Goal: Transaction & Acquisition: Purchase product/service

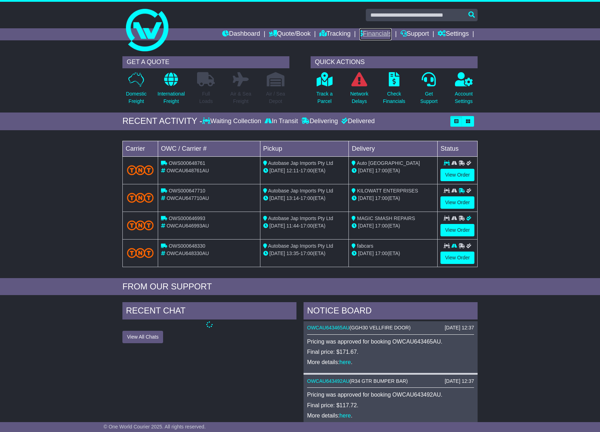
click at [369, 33] on link "Financials" at bounding box center [376, 34] width 32 height 12
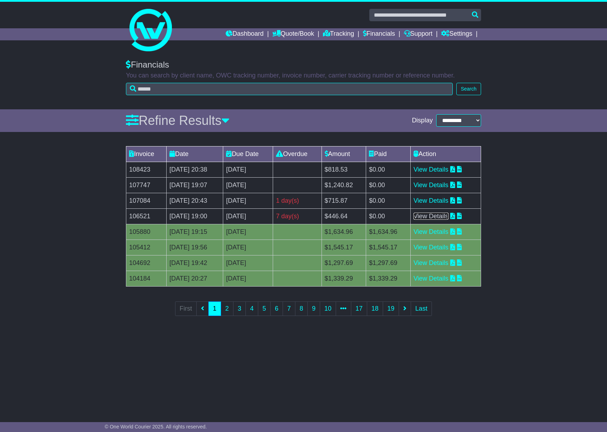
click at [449, 215] on link "View Details" at bounding box center [431, 216] width 35 height 7
click at [142, 171] on td "108423" at bounding box center [146, 170] width 40 height 16
drag, startPoint x: 142, startPoint y: 171, endPoint x: 142, endPoint y: 216, distance: 45.3
click at [142, 216] on td "106521" at bounding box center [146, 216] width 40 height 16
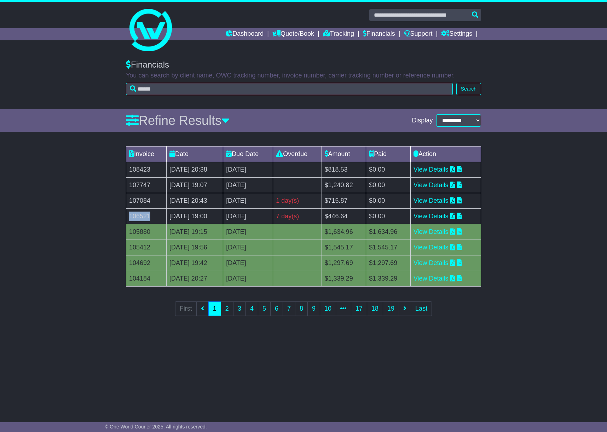
drag, startPoint x: 131, startPoint y: 217, endPoint x: 150, endPoint y: 216, distance: 19.1
click at [150, 216] on td "106521" at bounding box center [146, 216] width 40 height 16
drag, startPoint x: 150, startPoint y: 216, endPoint x: 142, endPoint y: 202, distance: 16.5
click at [142, 202] on td "107084" at bounding box center [146, 201] width 40 height 16
drag, startPoint x: 143, startPoint y: 201, endPoint x: 152, endPoint y: 200, distance: 8.9
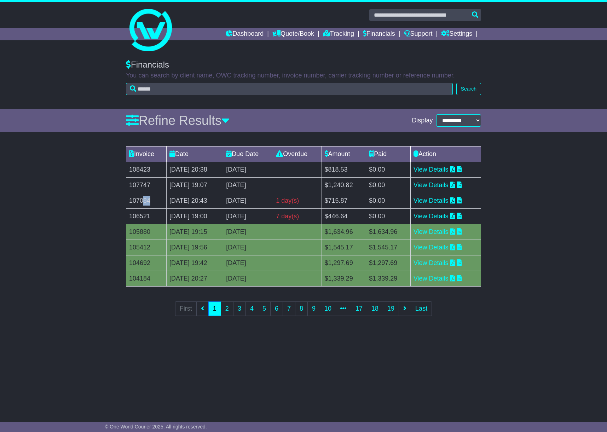
click at [152, 200] on td "107084" at bounding box center [146, 201] width 40 height 16
click at [446, 199] on link "View Details" at bounding box center [431, 200] width 35 height 7
click at [380, 32] on link "Financials" at bounding box center [379, 34] width 32 height 12
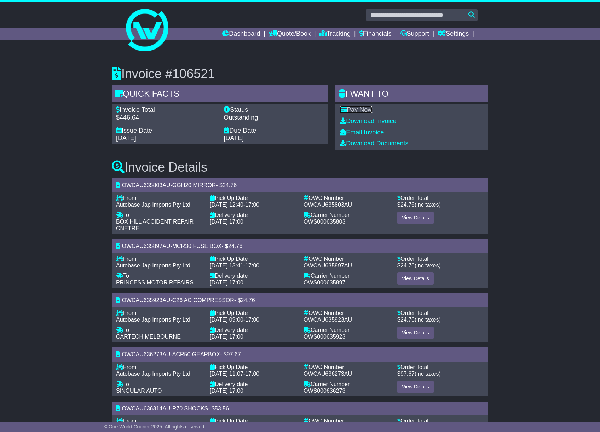
click at [366, 110] on link "Pay Now" at bounding box center [356, 109] width 33 height 7
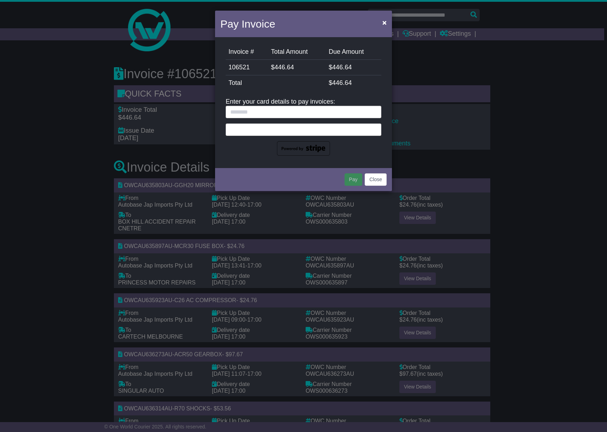
click at [266, 122] on div at bounding box center [304, 131] width 156 height 50
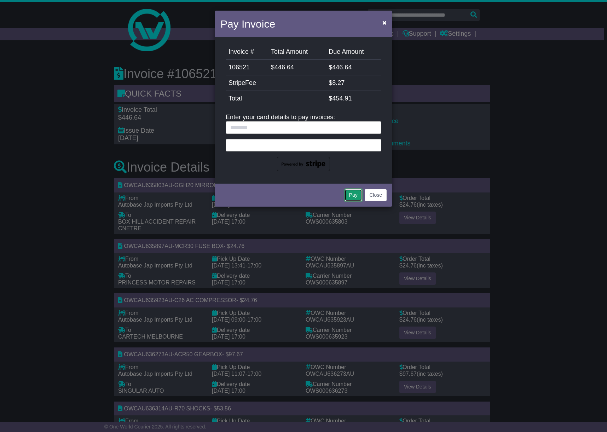
click at [354, 199] on button "Pay" at bounding box center [354, 195] width 18 height 12
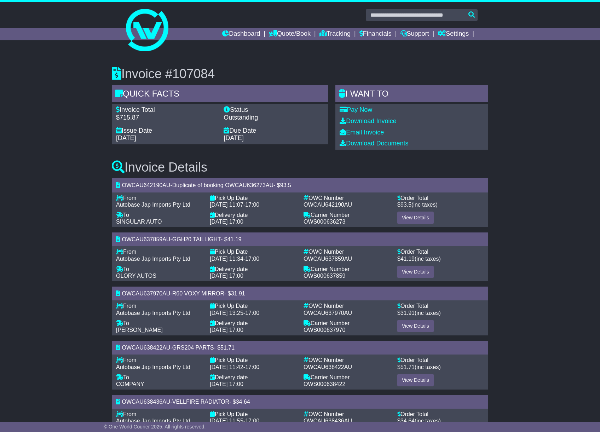
click at [359, 112] on link "Pay Now" at bounding box center [356, 109] width 33 height 7
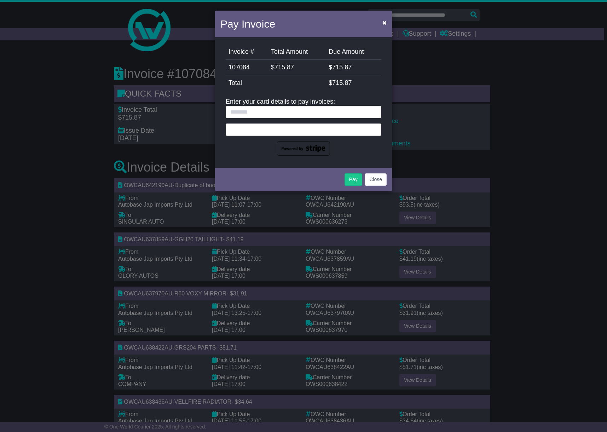
click at [253, 135] on div at bounding box center [304, 129] width 156 height 12
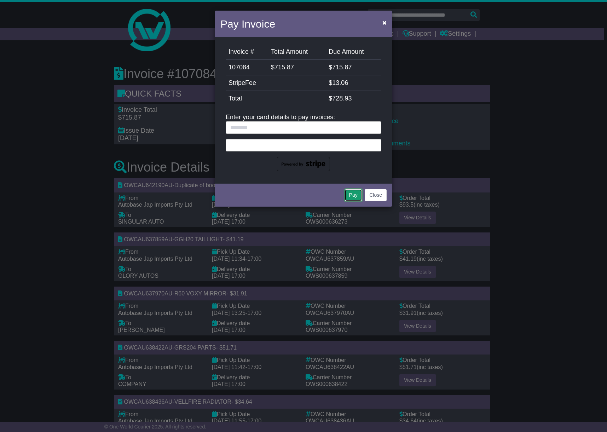
click at [354, 190] on button "Pay" at bounding box center [354, 195] width 18 height 12
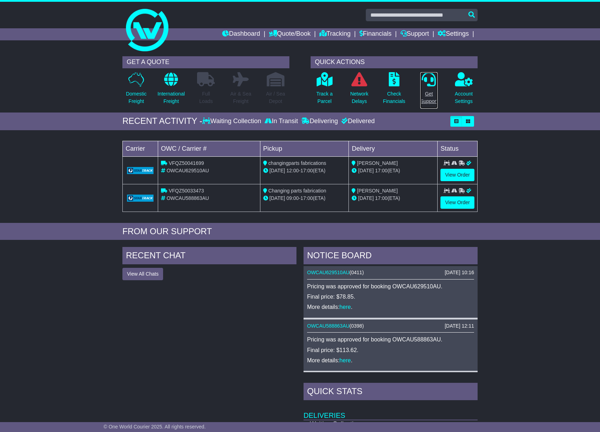
click at [429, 97] on p "Get Support" at bounding box center [428, 97] width 17 height 15
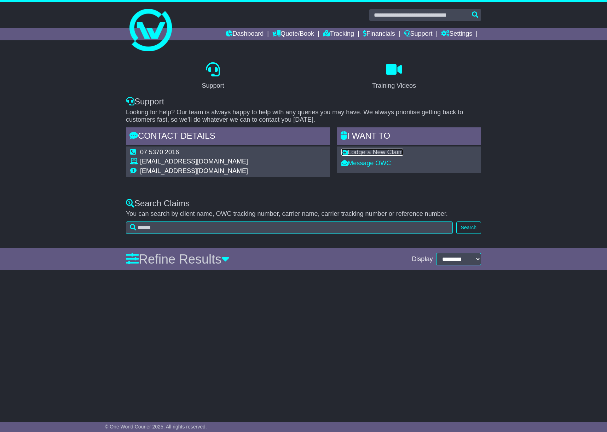
click at [377, 149] on link "Lodge a New Claim" at bounding box center [372, 152] width 62 height 7
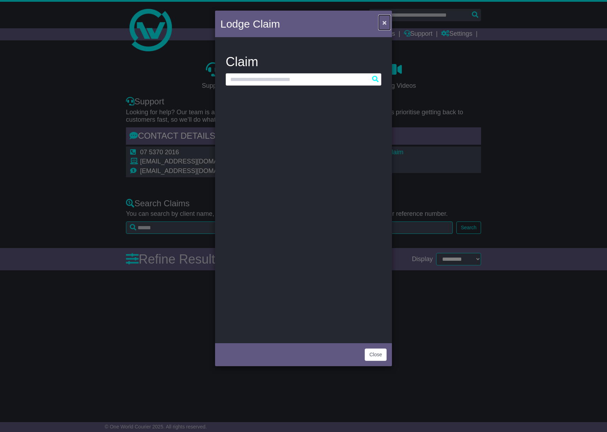
click at [381, 26] on button "×" at bounding box center [384, 22] width 11 height 15
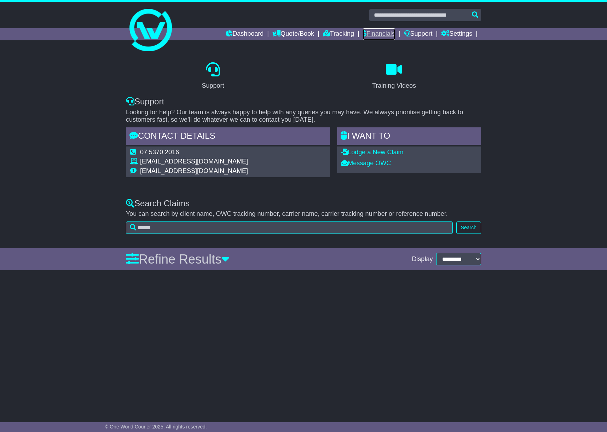
click at [377, 33] on link "Financials" at bounding box center [379, 34] width 32 height 12
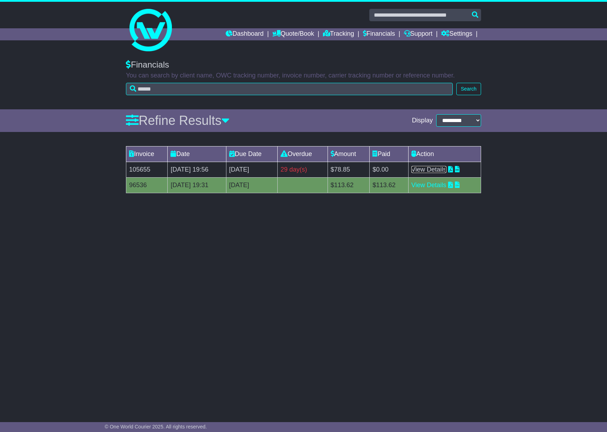
click at [433, 168] on link "View Details" at bounding box center [429, 169] width 35 height 7
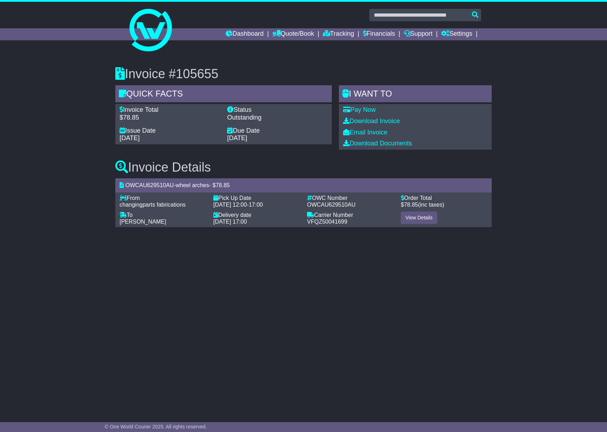
click at [360, 105] on div "Pay Now Download Invoice Email Invoice Download Documents" at bounding box center [415, 126] width 153 height 45
click at [362, 108] on link "Pay Now" at bounding box center [359, 109] width 33 height 7
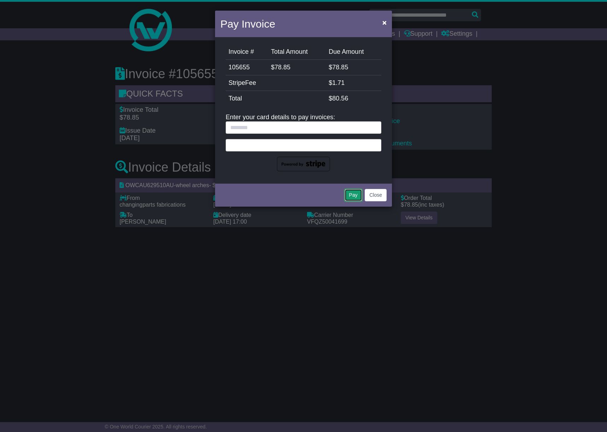
click at [356, 192] on button "Pay" at bounding box center [354, 195] width 18 height 12
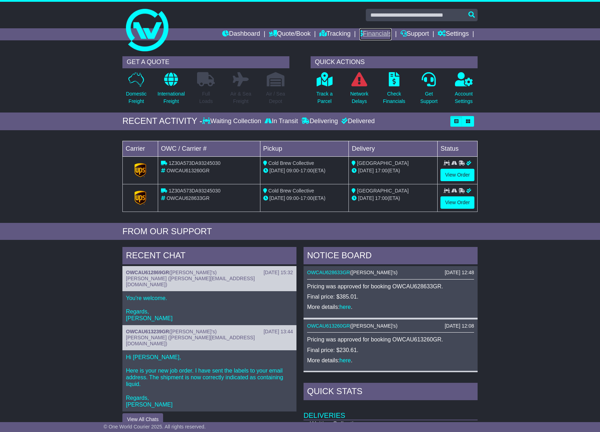
click at [379, 37] on link "Financials" at bounding box center [376, 34] width 32 height 12
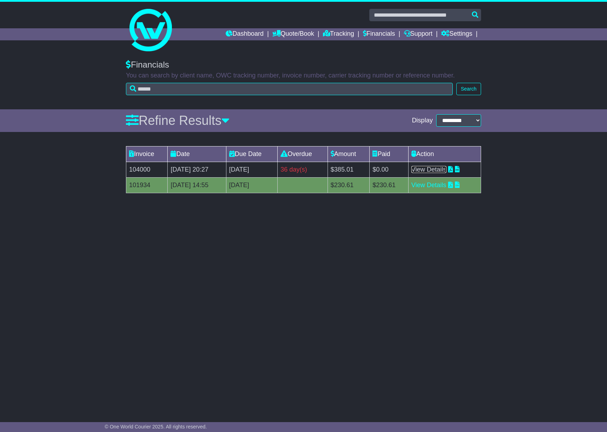
click at [427, 170] on link "View Details" at bounding box center [429, 169] width 35 height 7
click at [446, 186] on link "View Details" at bounding box center [429, 185] width 35 height 7
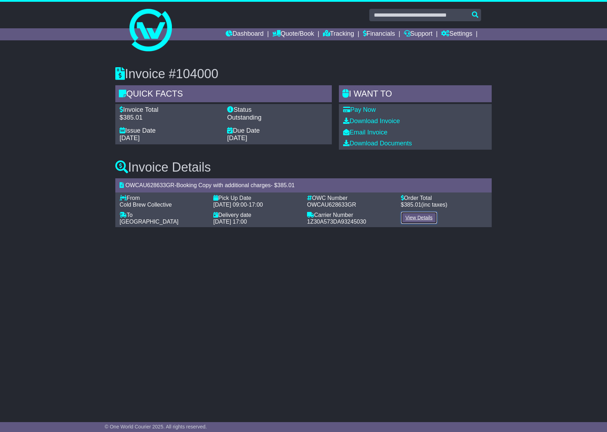
click at [423, 220] on link "View Details" at bounding box center [419, 218] width 36 height 12
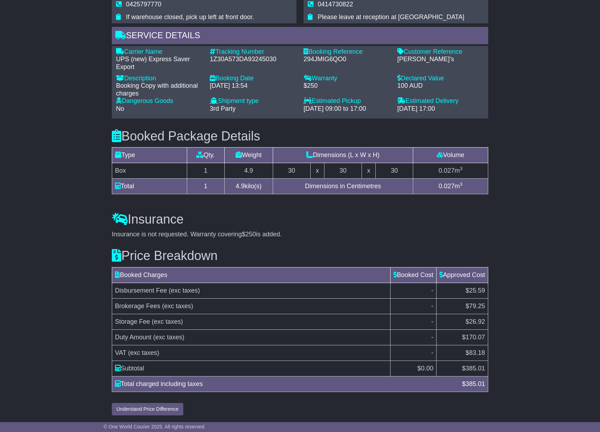
scroll to position [425, 0]
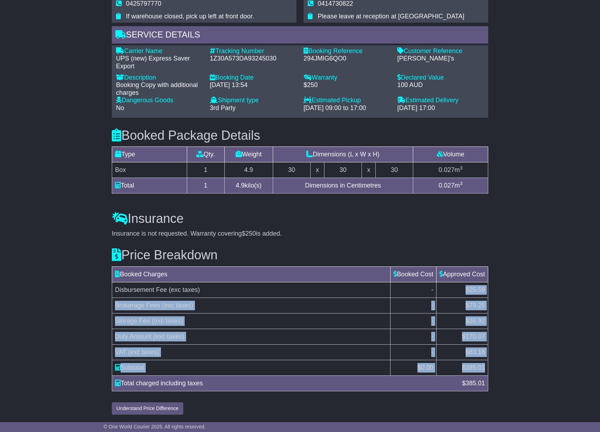
drag, startPoint x: 486, startPoint y: 368, endPoint x: 455, endPoint y: 287, distance: 87.0
click at [455, 287] on tbody "Disbursement Fee (exc taxes) - $25.59 Brokerage Fees (exc taxes) - $79.25 Stora…" at bounding box center [300, 328] width 376 height 93
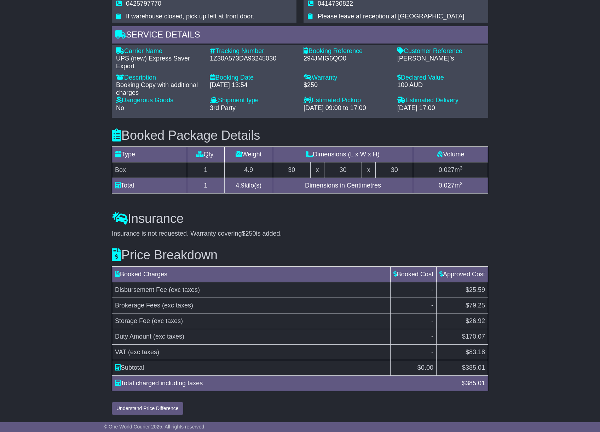
drag, startPoint x: 455, startPoint y: 287, endPoint x: 518, endPoint y: 313, distance: 68.3
click at [518, 313] on div "Email Download Tracking Pricing Insurance" at bounding box center [300, 46] width 600 height 743
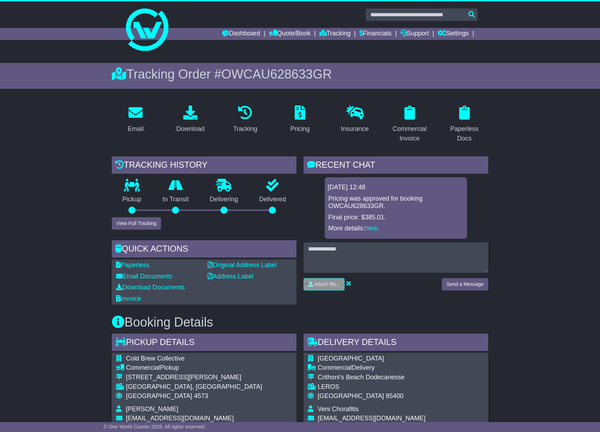
scroll to position [0, 0]
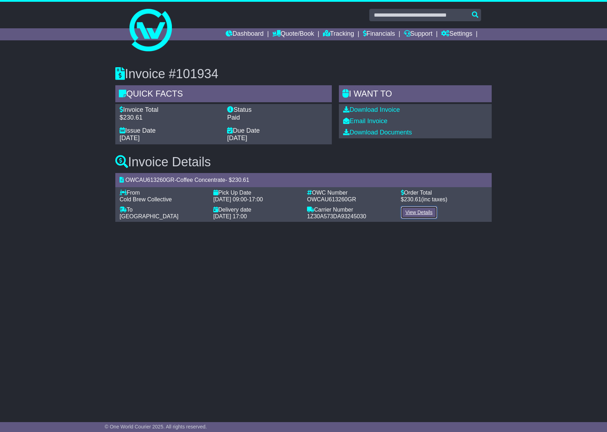
click at [421, 214] on link "View Details" at bounding box center [419, 212] width 36 height 12
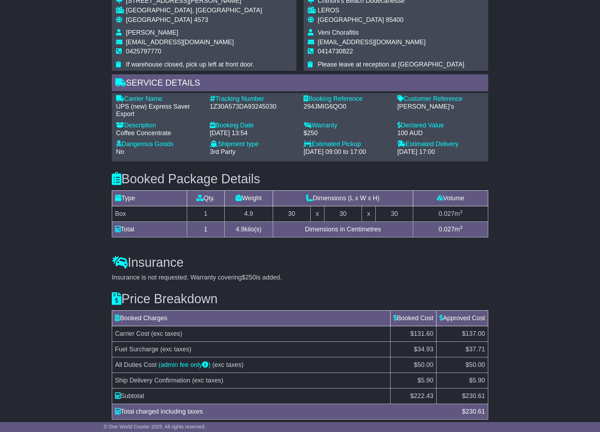
scroll to position [498, 0]
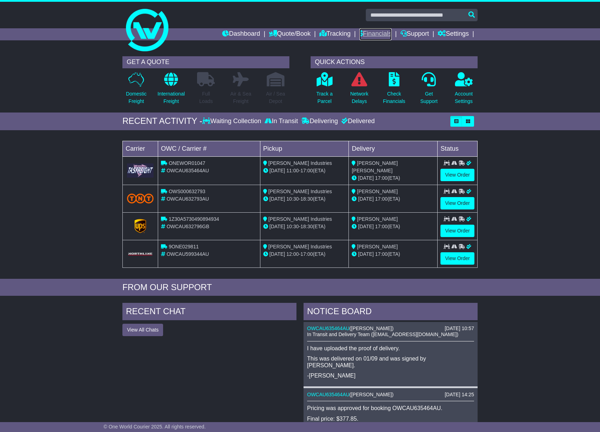
click at [384, 33] on link "Financials" at bounding box center [376, 34] width 32 height 12
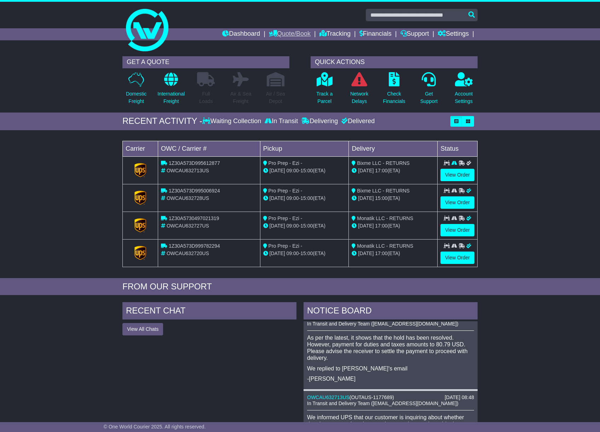
click at [274, 33] on link "Quote/Book" at bounding box center [290, 34] width 42 height 12
click at [326, 33] on link "Tracking" at bounding box center [335, 34] width 31 height 12
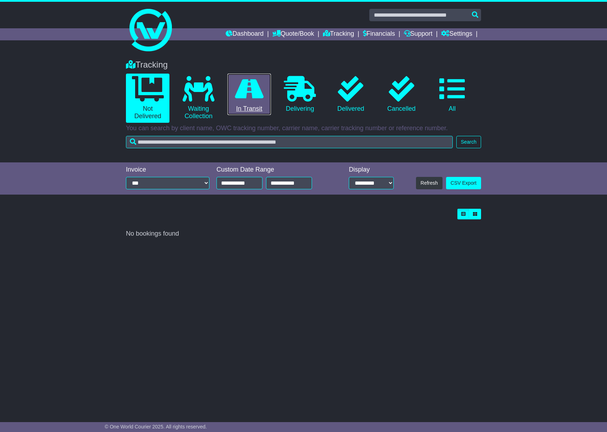
click at [254, 91] on icon at bounding box center [249, 88] width 29 height 25
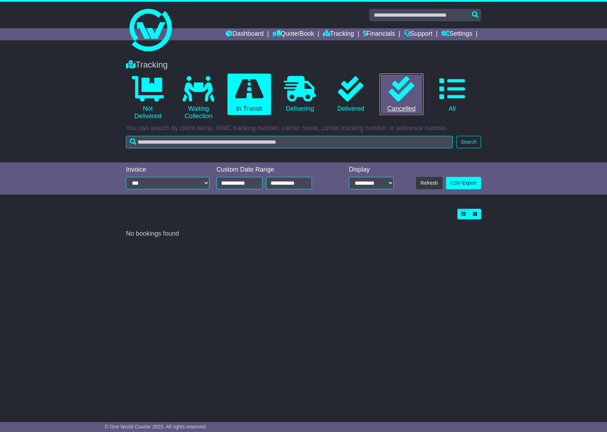
click at [402, 93] on icon at bounding box center [401, 88] width 25 height 25
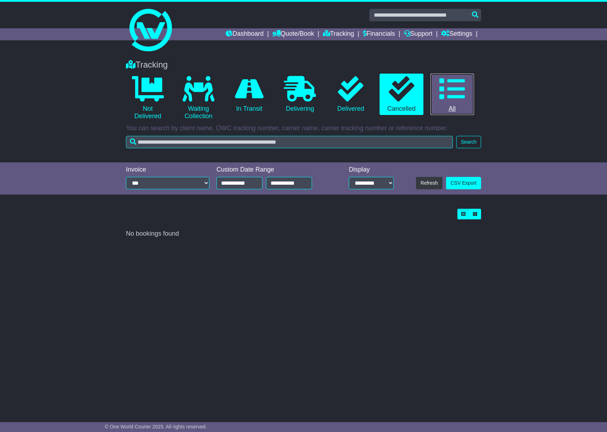
click at [468, 92] on link "0 All" at bounding box center [453, 95] width 44 height 42
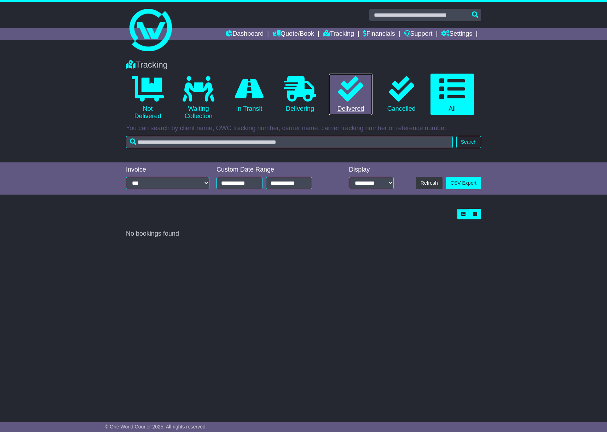
click at [360, 92] on icon at bounding box center [350, 88] width 25 height 25
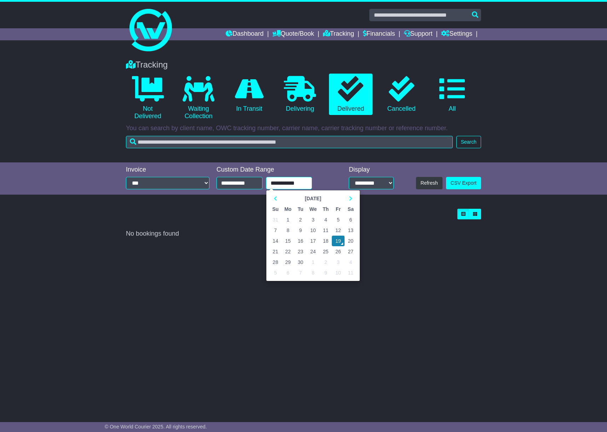
click at [284, 183] on input "**********" at bounding box center [289, 183] width 46 height 12
click at [248, 184] on input "**********" at bounding box center [240, 183] width 46 height 12
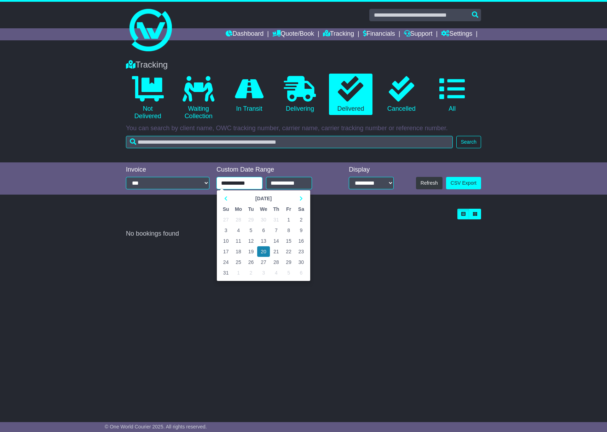
click at [227, 217] on td "27" at bounding box center [226, 219] width 12 height 11
type input "**********"
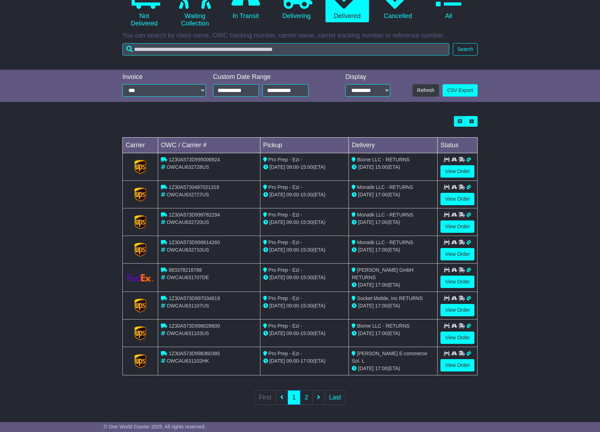
scroll to position [94, 0]
click at [306, 400] on link "2" at bounding box center [306, 397] width 13 height 15
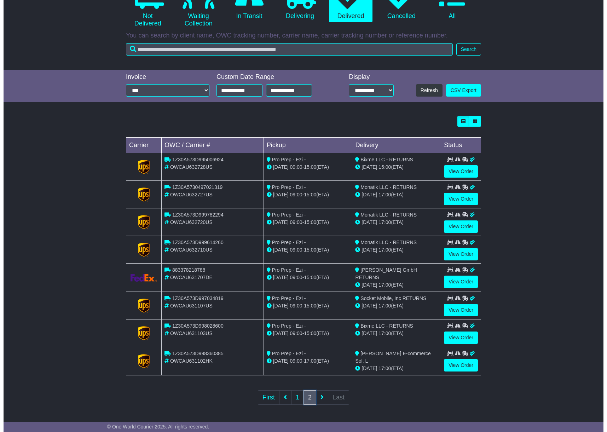
scroll to position [0, 0]
